Goal: Navigation & Orientation: Go to known website

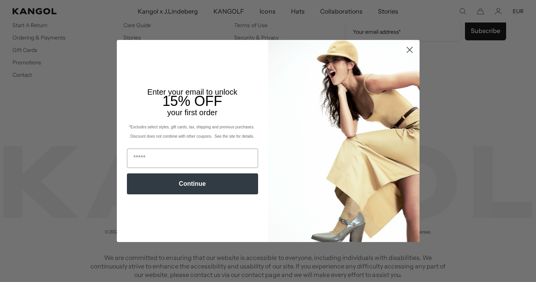
scroll to position [0, 160]
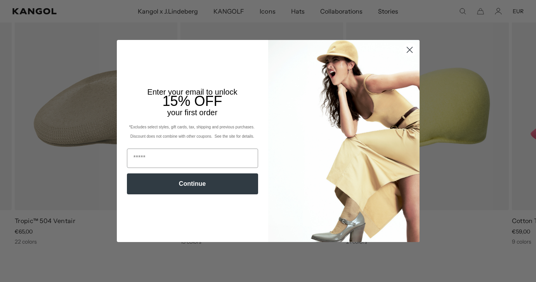
scroll to position [0, 160]
